Goal: Navigation & Orientation: Find specific page/section

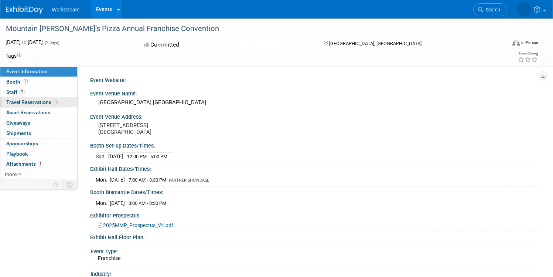
click at [59, 102] on span "Travel Reservations 1" at bounding box center [32, 102] width 52 height 6
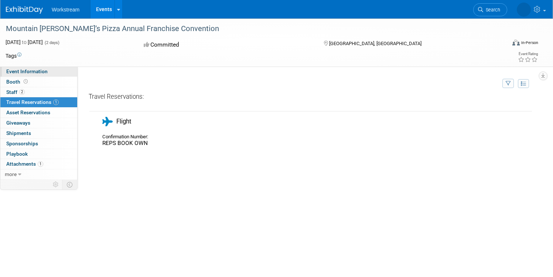
click at [68, 74] on link "Event Information" at bounding box center [38, 71] width 77 height 10
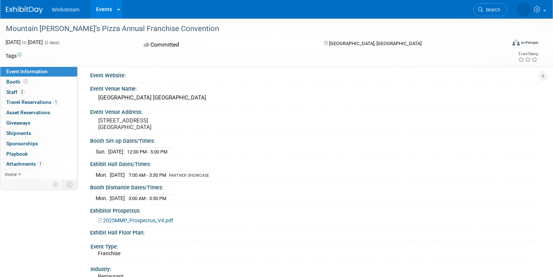
scroll to position [5, 0]
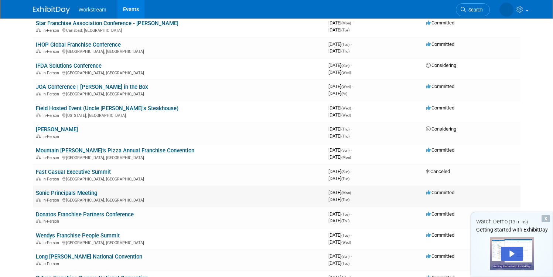
scroll to position [82, 0]
click at [113, 210] on link "Donatos Franchise Partners Conference" at bounding box center [85, 213] width 98 height 7
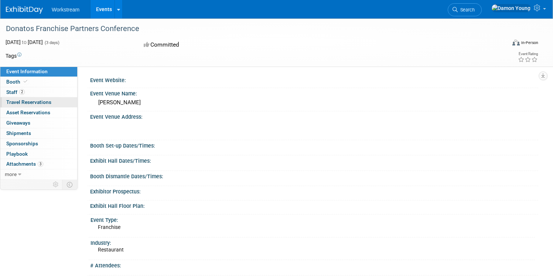
click at [51, 101] on span "Travel Reservations 0" at bounding box center [28, 102] width 45 height 6
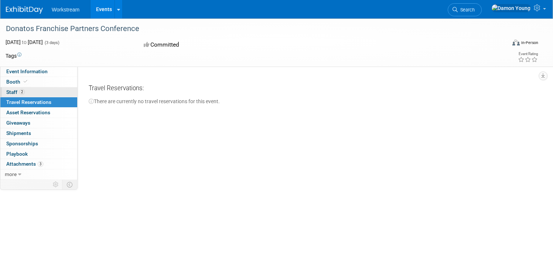
click at [71, 94] on link "2 Staff 2" at bounding box center [38, 92] width 77 height 10
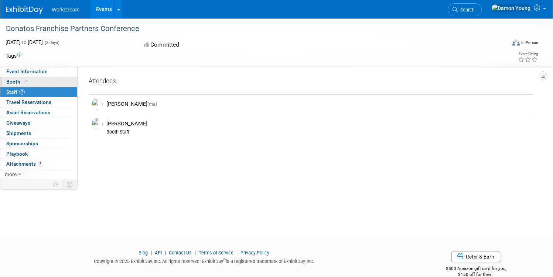
click at [72, 84] on link "Booth" at bounding box center [38, 82] width 77 height 10
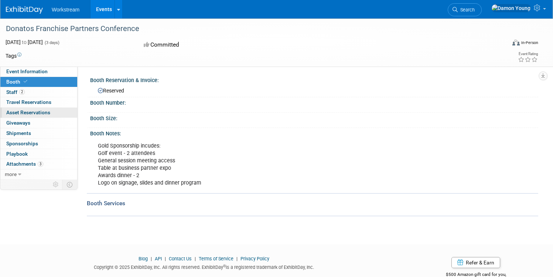
click at [50, 110] on span "Asset Reservations 0" at bounding box center [28, 112] width 44 height 6
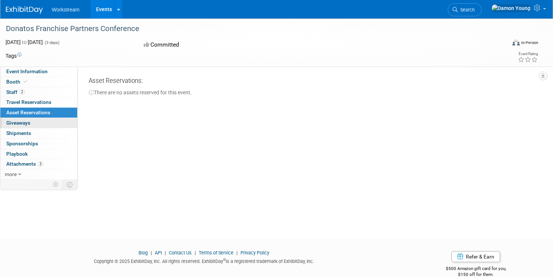
click at [58, 122] on link "0 Giveaways 0" at bounding box center [38, 123] width 77 height 10
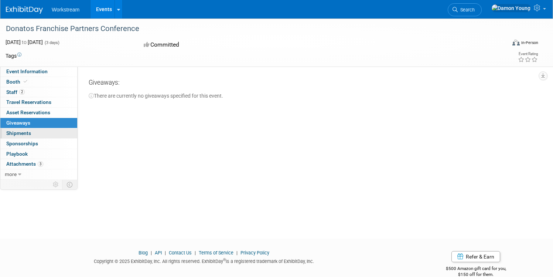
click at [60, 131] on link "0 Shipments 0" at bounding box center [38, 133] width 77 height 10
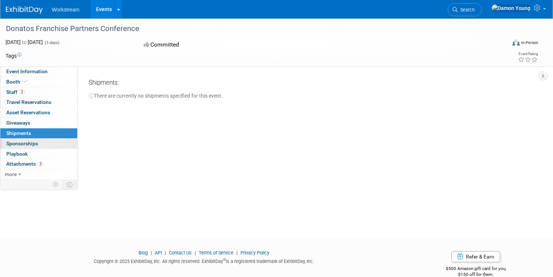
click at [38, 141] on span "Sponsorships 0" at bounding box center [22, 143] width 32 height 6
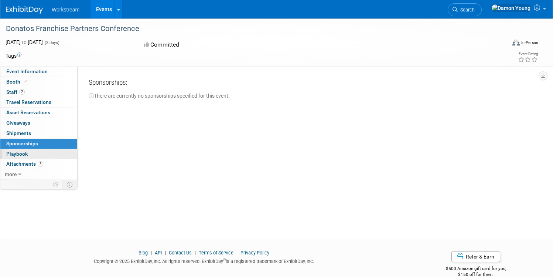
click at [59, 157] on link "0 Playbook 0" at bounding box center [38, 154] width 77 height 10
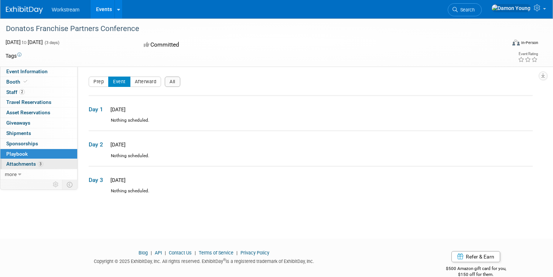
click at [43, 161] on span "Attachments 3" at bounding box center [24, 164] width 37 height 6
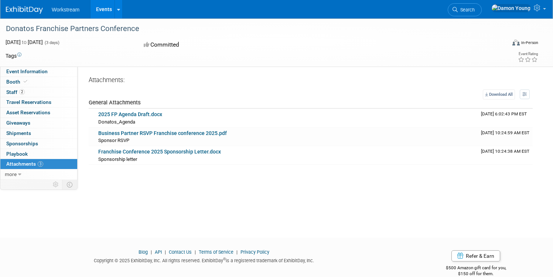
scroll to position [1, 0]
